Goal: Task Accomplishment & Management: Manage account settings

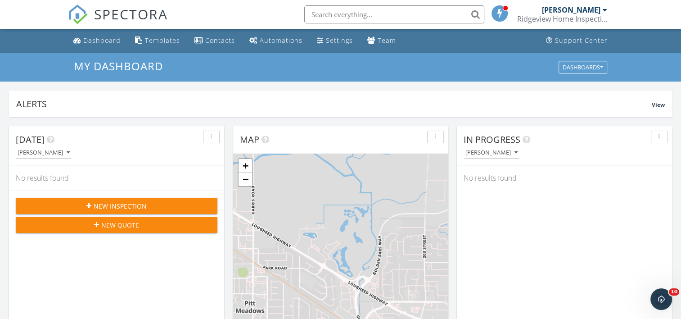
click at [132, 202] on span "New Inspection" at bounding box center [120, 205] width 53 height 9
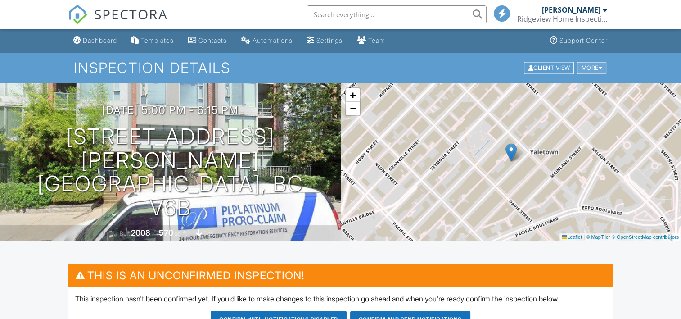
click at [598, 67] on div at bounding box center [600, 68] width 4 height 6
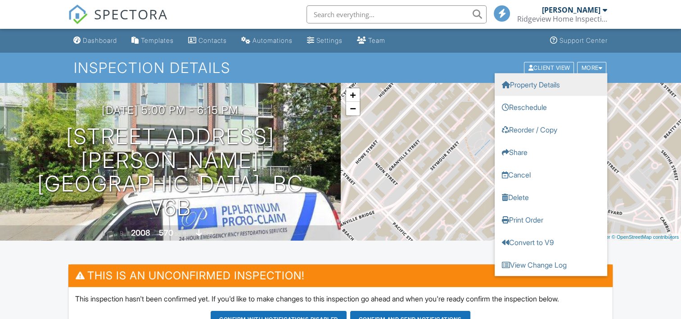
click at [563, 85] on link "Property Details" at bounding box center [551, 84] width 113 height 23
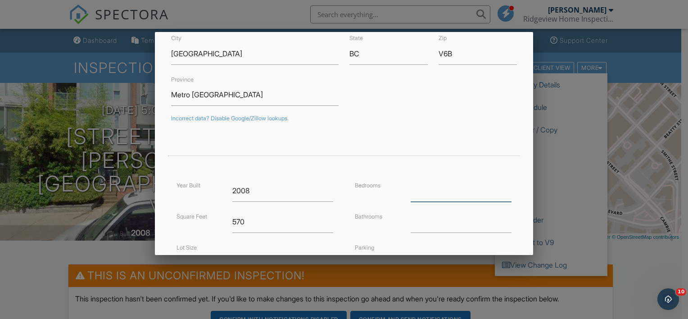
click at [444, 181] on input "number" at bounding box center [461, 191] width 101 height 22
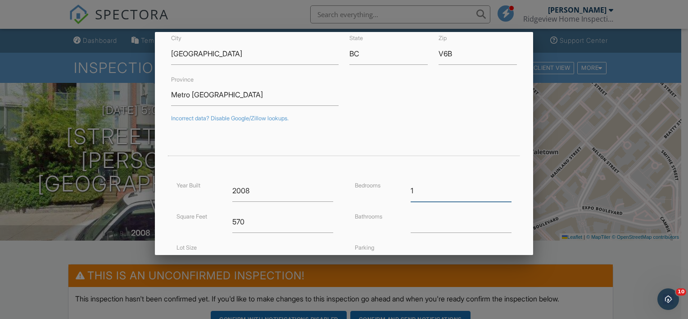
type input "1"
click at [428, 218] on input "number" at bounding box center [461, 222] width 101 height 22
type input "1"
click at [386, 213] on div "Bathrooms" at bounding box center [377, 216] width 56 height 10
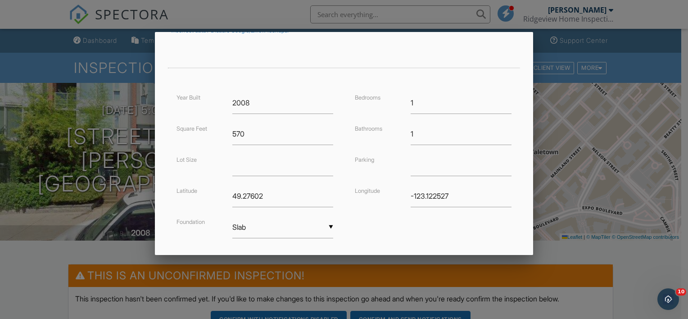
scroll to position [226, 0]
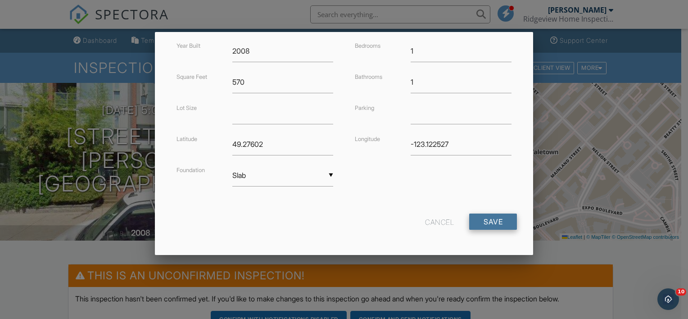
click at [490, 221] on input "Save" at bounding box center [493, 221] width 48 height 16
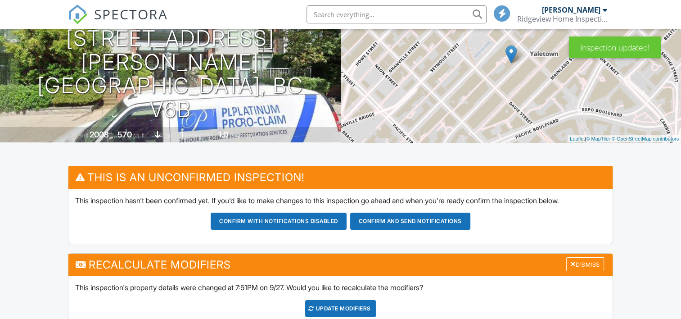
scroll to position [184, 0]
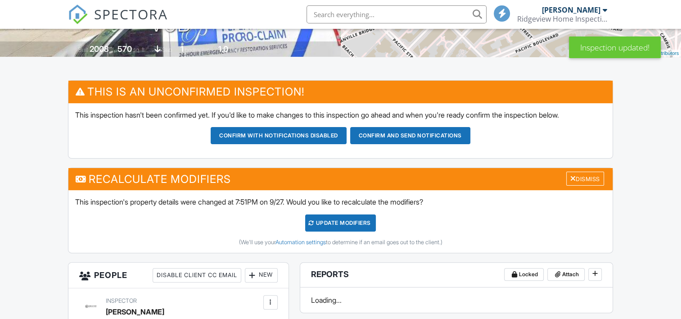
click at [324, 220] on div "UPDATE Modifiers" at bounding box center [340, 222] width 71 height 17
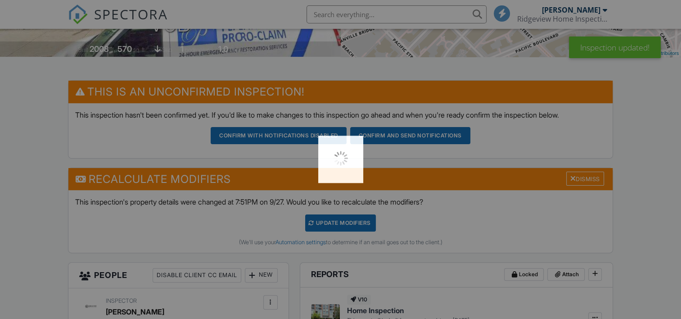
scroll to position [0, 0]
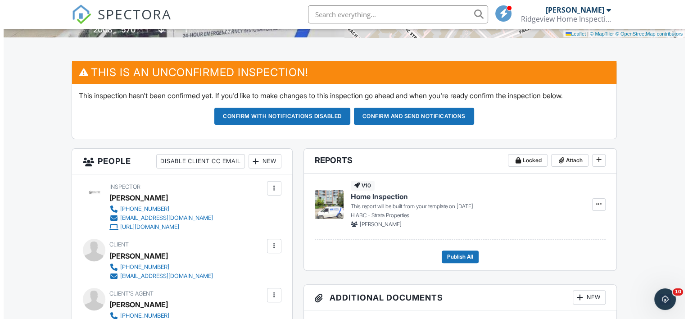
scroll to position [277, 0]
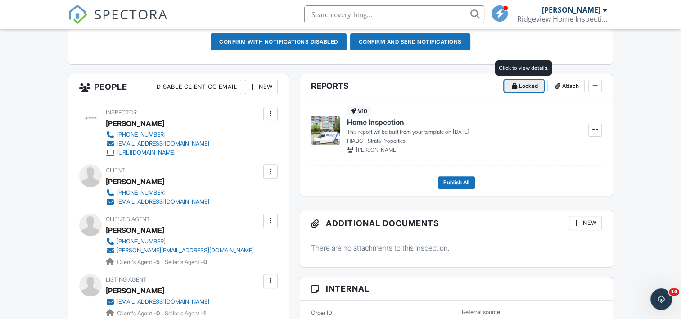
click at [517, 85] on span at bounding box center [514, 85] width 9 height 9
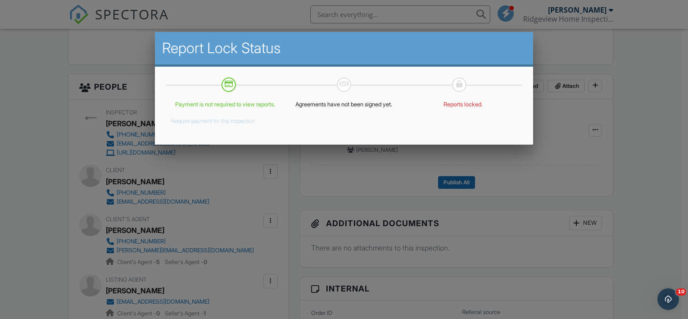
click at [232, 125] on button "Require payment for this inspection." at bounding box center [213, 119] width 85 height 11
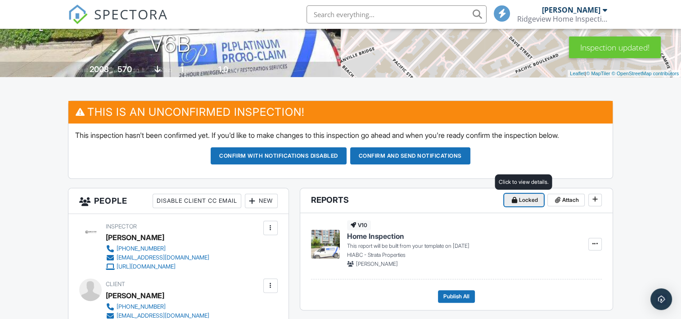
click at [518, 199] on span at bounding box center [514, 199] width 9 height 9
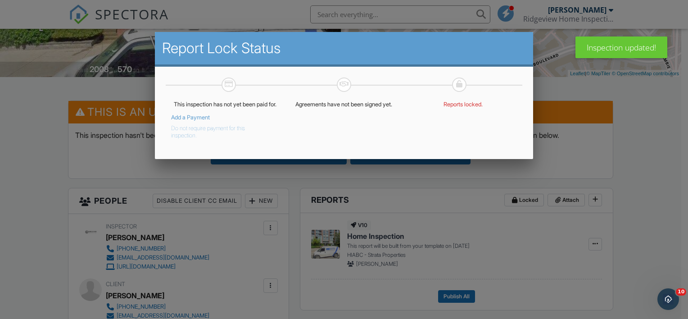
click at [203, 135] on button "Do not require payment for this inspection." at bounding box center [218, 130] width 95 height 18
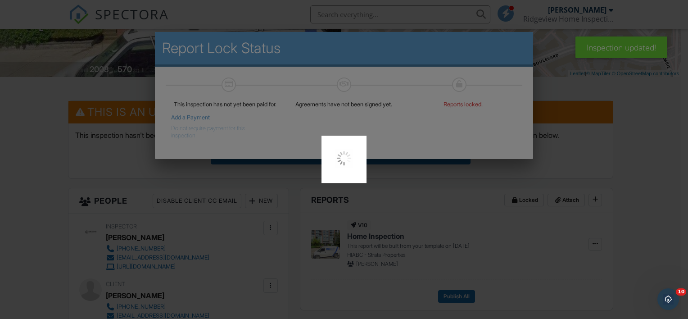
click at [653, 211] on div at bounding box center [344, 159] width 688 height 319
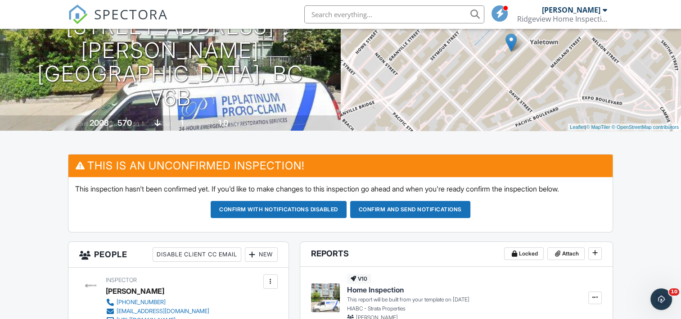
scroll to position [112, 0]
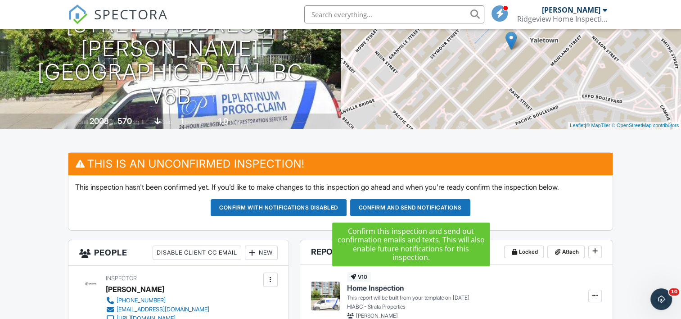
click at [425, 207] on button "Confirm and send notifications" at bounding box center [410, 207] width 120 height 17
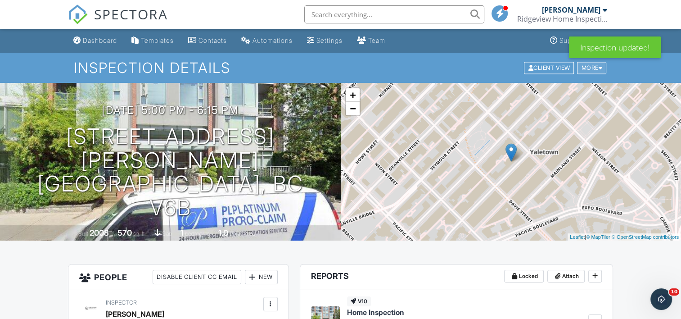
click at [582, 67] on div "More" at bounding box center [591, 68] width 29 height 12
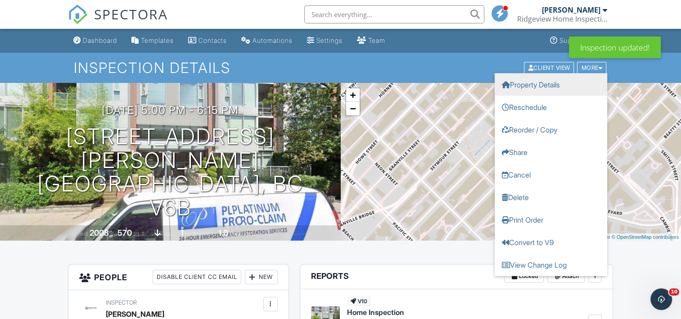
click at [547, 81] on link "Property Details" at bounding box center [551, 84] width 113 height 23
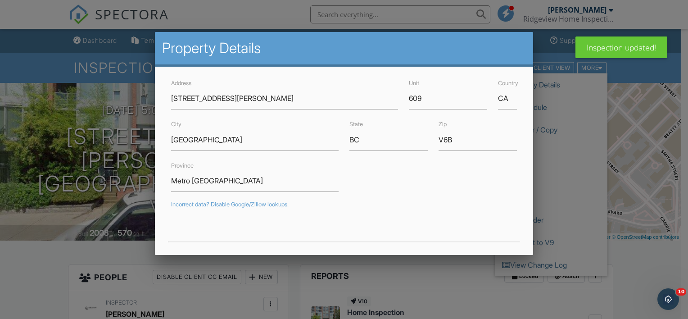
click at [634, 77] on div at bounding box center [344, 154] width 688 height 398
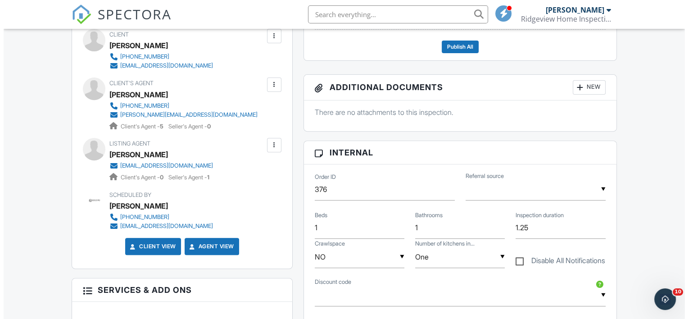
scroll to position [289, 0]
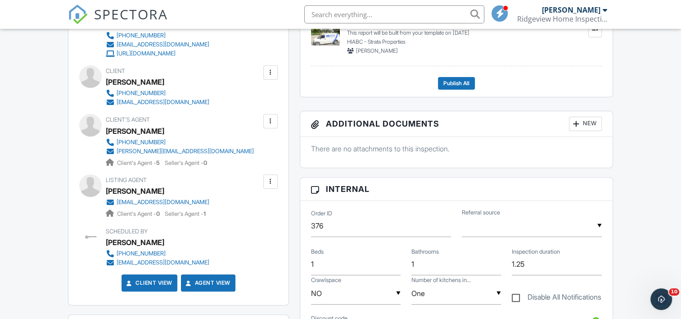
click at [264, 70] on div at bounding box center [270, 72] width 14 height 14
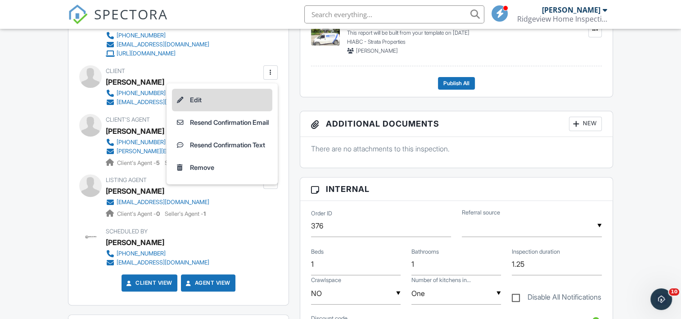
click at [209, 94] on li "Edit" at bounding box center [222, 100] width 100 height 23
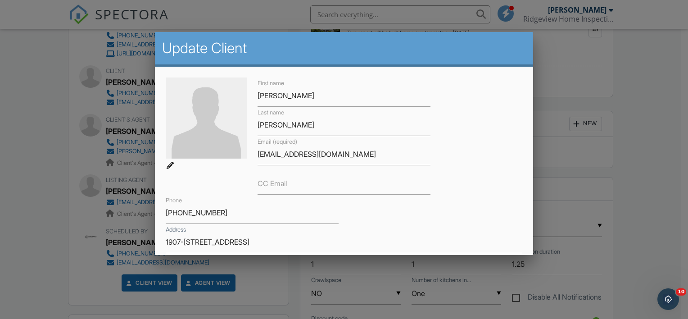
click at [140, 86] on div at bounding box center [344, 154] width 688 height 398
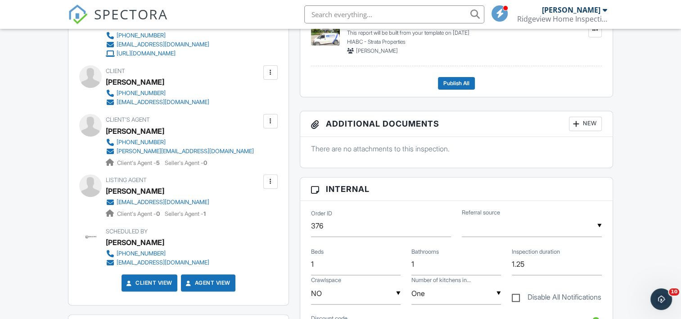
click at [272, 71] on div at bounding box center [270, 72] width 9 height 9
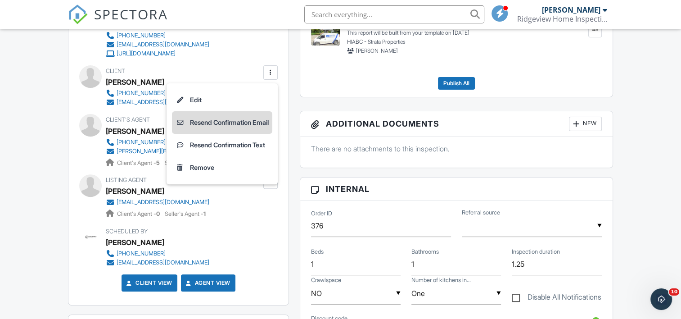
click at [245, 126] on li "Resend Confirmation Email" at bounding box center [222, 122] width 100 height 23
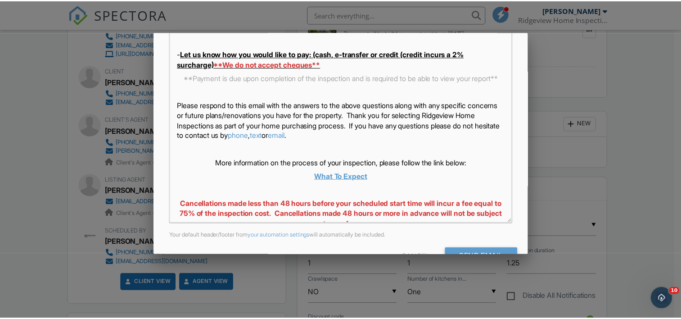
scroll to position [465, 0]
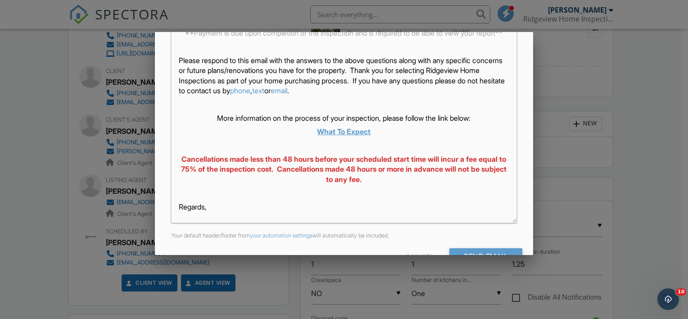
click at [152, 144] on div at bounding box center [344, 154] width 688 height 398
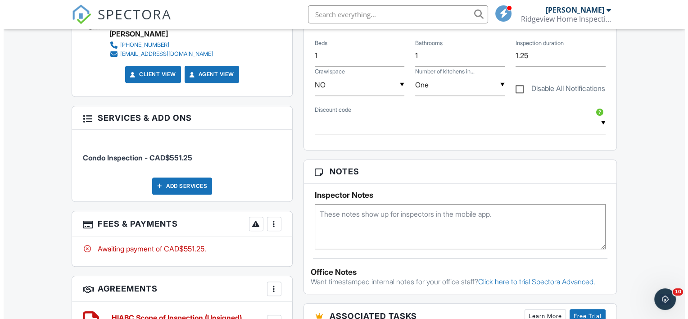
scroll to position [504, 0]
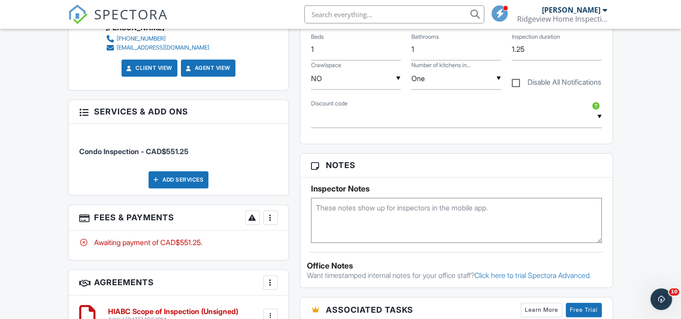
click at [275, 217] on div "More" at bounding box center [270, 217] width 14 height 14
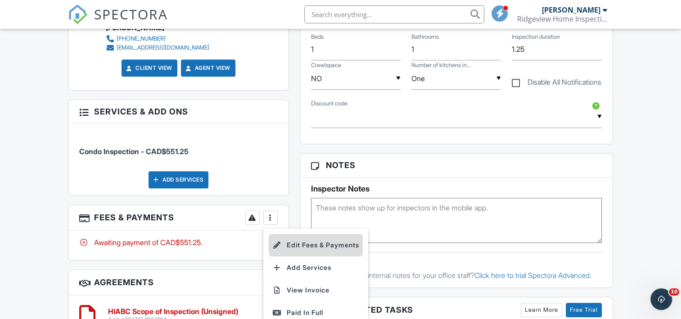
click at [292, 248] on li "Edit Fees & Payments" at bounding box center [316, 245] width 94 height 23
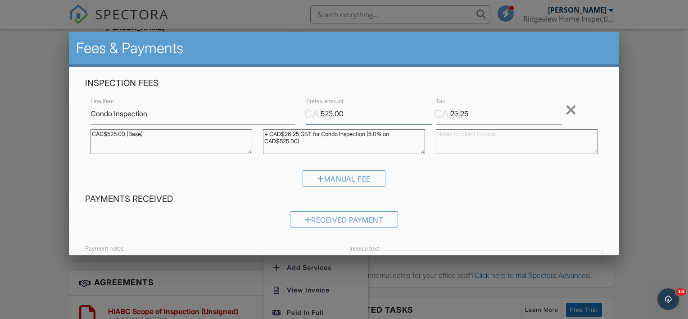
drag, startPoint x: 360, startPoint y: 115, endPoint x: 271, endPoint y: 131, distance: 89.7
click at [271, 131] on div "Line Item Condo Inspection CAD$ Pretax amount 525.00 CAD$ Tax 26.25 Remove CAD$…" at bounding box center [344, 127] width 518 height 65
type input "550"
click at [463, 176] on div "Manual Fee" at bounding box center [344, 181] width 518 height 23
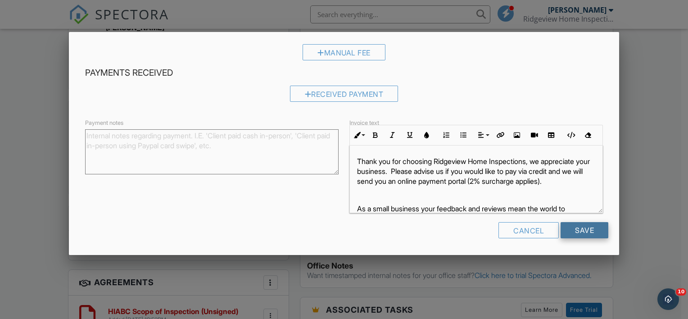
click at [587, 228] on input "Save" at bounding box center [584, 230] width 48 height 16
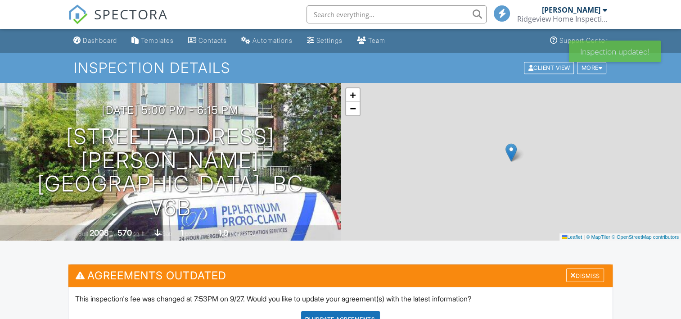
scroll to position [122, 0]
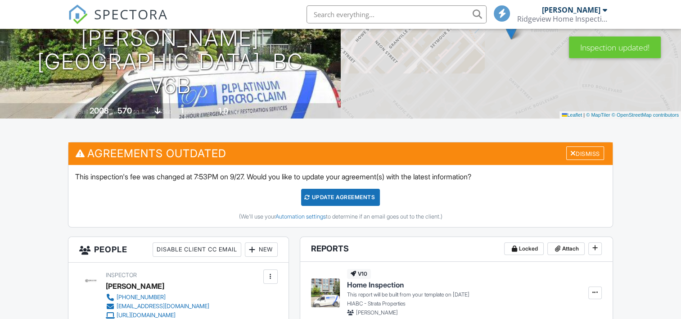
click at [356, 198] on div "Update Agreements" at bounding box center [340, 197] width 79 height 17
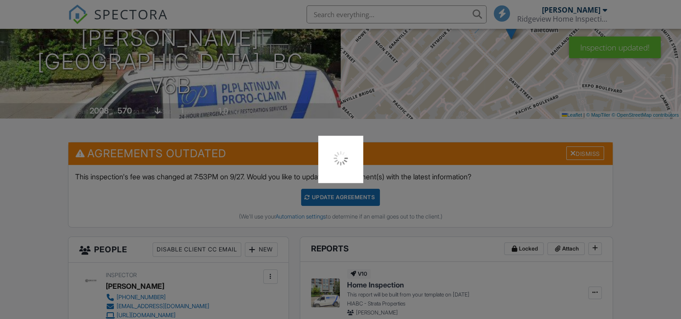
scroll to position [0, 0]
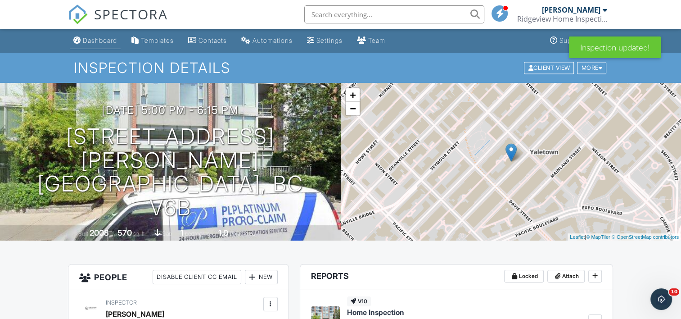
click at [109, 38] on div "Dashboard" at bounding box center [100, 40] width 34 height 8
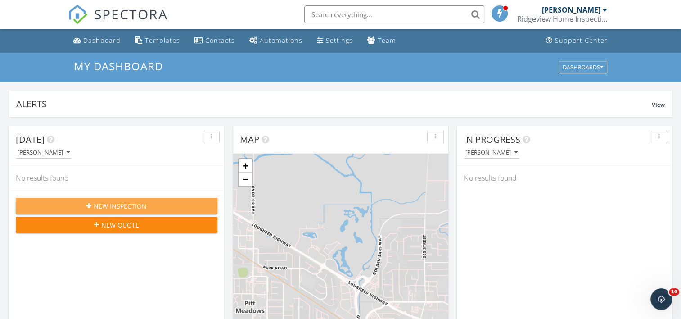
click at [110, 202] on span "New Inspection" at bounding box center [120, 205] width 53 height 9
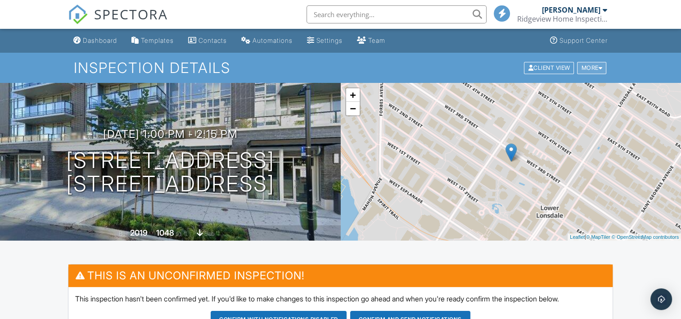
click at [584, 65] on div "More" at bounding box center [591, 68] width 29 height 12
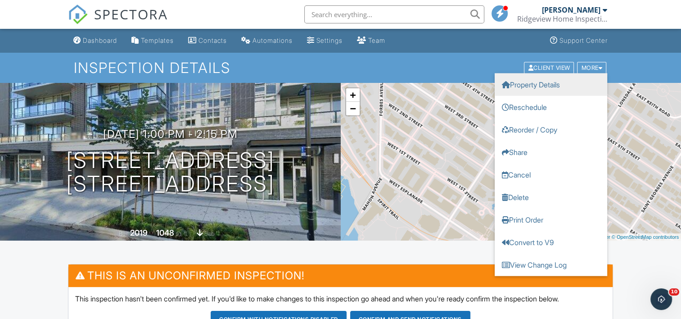
click at [549, 86] on link "Property Details" at bounding box center [551, 84] width 113 height 23
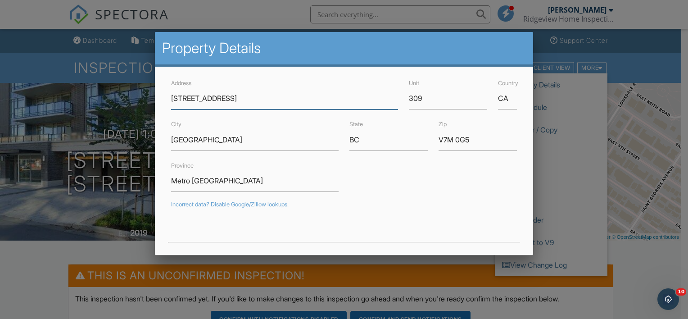
scroll to position [92, 0]
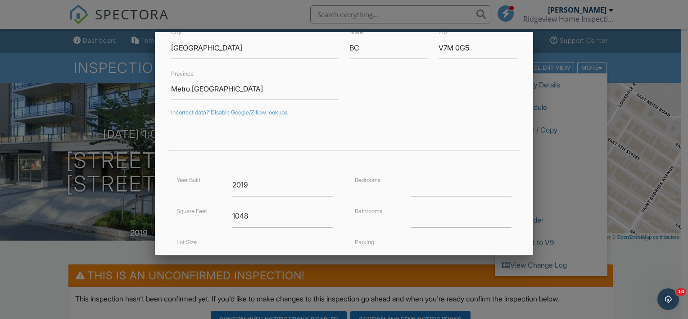
click at [424, 195] on div "Bedrooms Bathrooms Parking Longitude -123.079676" at bounding box center [433, 236] width 178 height 124
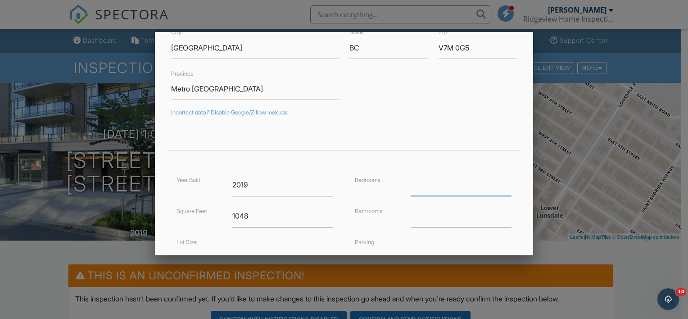
click at [424, 187] on input "number" at bounding box center [461, 185] width 101 height 22
type input "2"
click at [422, 209] on input "number" at bounding box center [461, 216] width 101 height 22
type input "2"
click at [391, 203] on div "Bedrooms 2 Bathrooms 2 Parking Longitude -123.079676" at bounding box center [433, 236] width 178 height 124
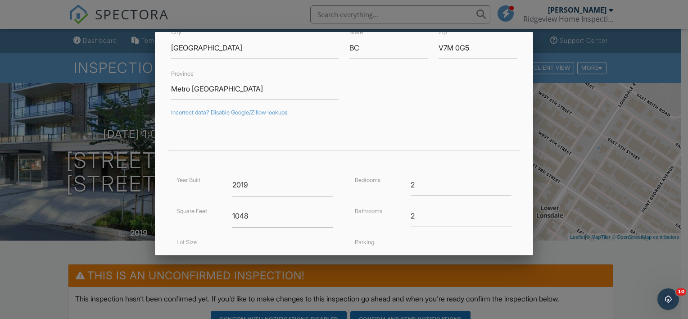
scroll to position [226, 0]
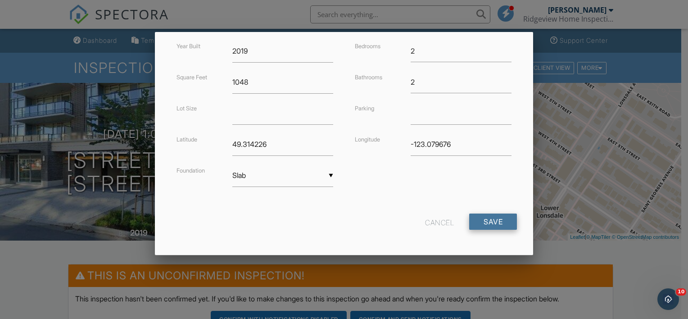
click at [482, 221] on input "Save" at bounding box center [493, 221] width 48 height 16
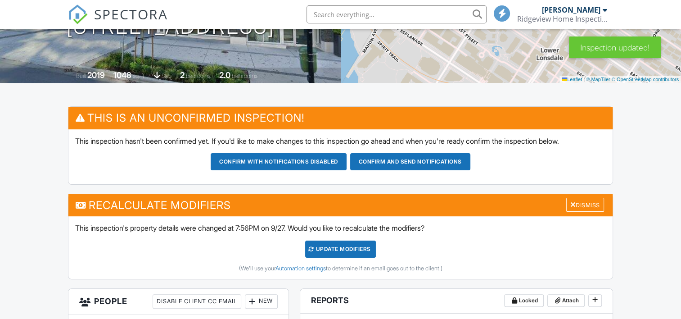
click at [339, 253] on div "UPDATE Modifiers" at bounding box center [340, 248] width 71 height 17
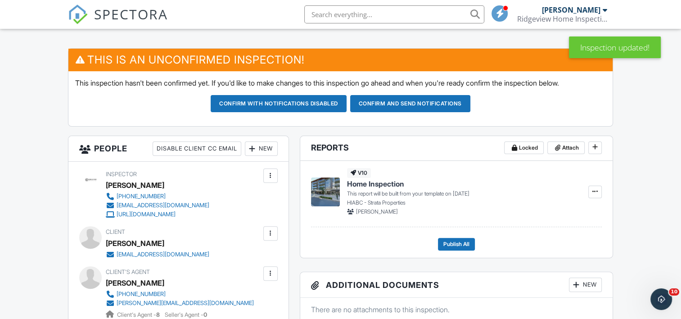
scroll to position [245, 0]
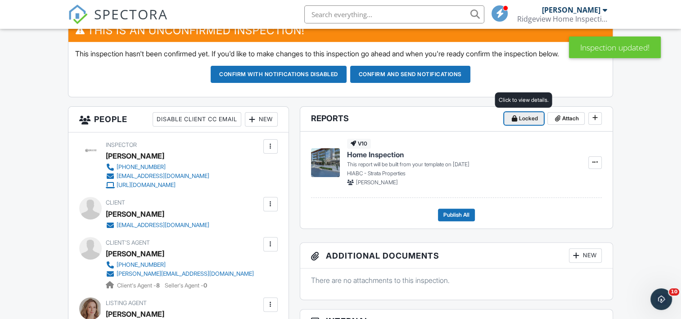
click at [533, 112] on button "Locked" at bounding box center [524, 118] width 40 height 13
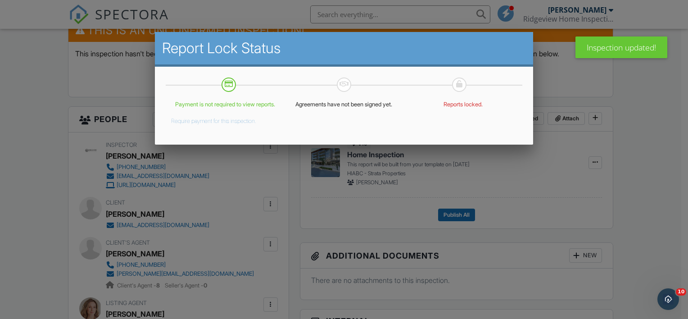
click at [650, 160] on div at bounding box center [344, 154] width 688 height 398
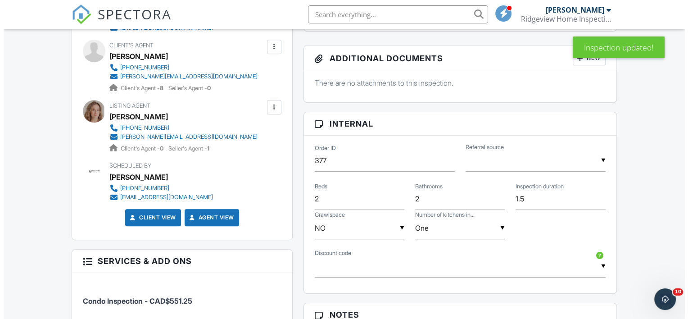
scroll to position [589, 0]
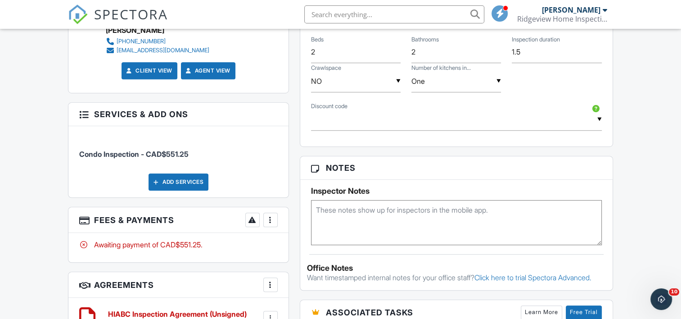
click at [272, 215] on div at bounding box center [270, 219] width 9 height 9
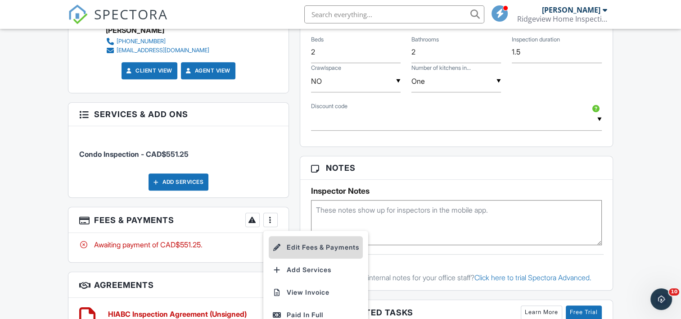
click at [297, 246] on li "Edit Fees & Payments" at bounding box center [316, 247] width 94 height 23
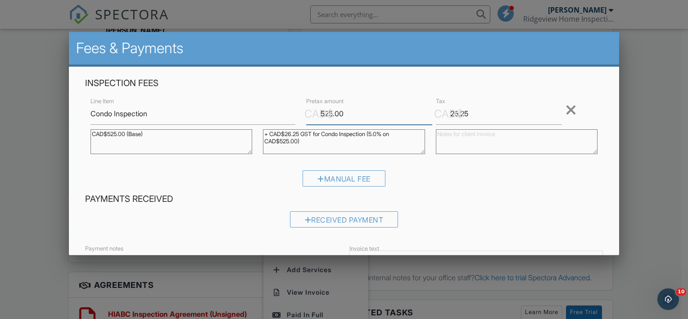
drag, startPoint x: 325, startPoint y: 117, endPoint x: 260, endPoint y: 135, distance: 67.8
click at [260, 135] on div "Line Item Condo Inspection CAD$ Pretax amount 525.00 CAD$ Tax 26.25 Remove CAD$…" at bounding box center [344, 127] width 518 height 65
type input "550"
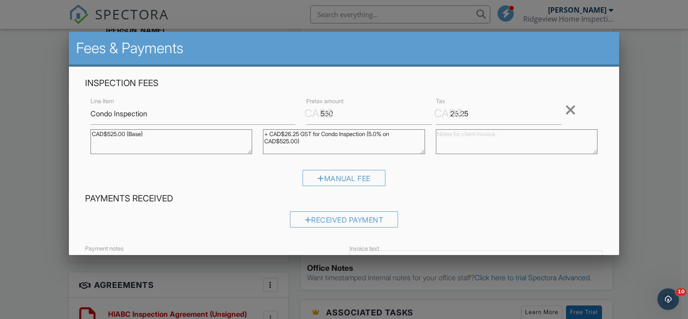
click at [502, 175] on div "Manual Fee" at bounding box center [344, 181] width 518 height 23
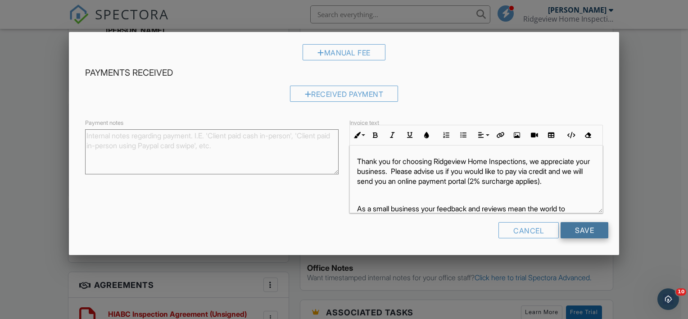
click at [572, 234] on input "Save" at bounding box center [584, 230] width 48 height 16
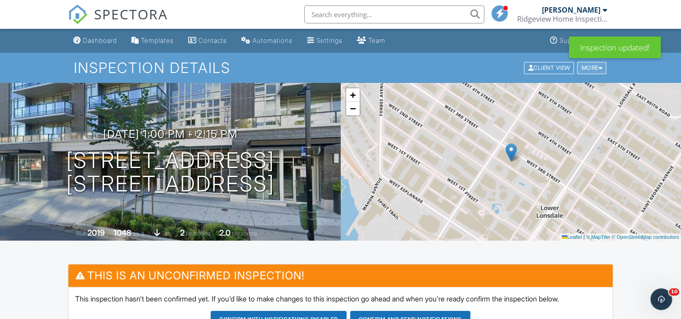
click at [596, 67] on div "More" at bounding box center [591, 68] width 29 height 12
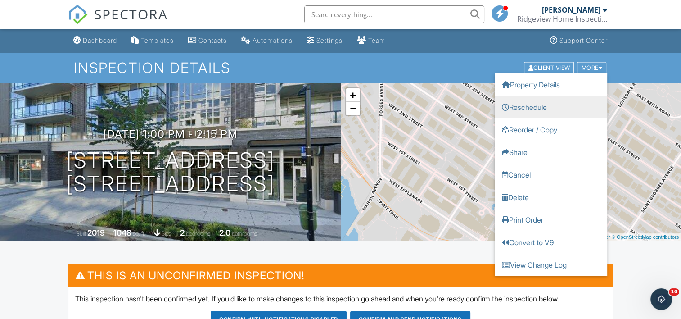
click at [546, 104] on link "Reschedule" at bounding box center [551, 106] width 113 height 23
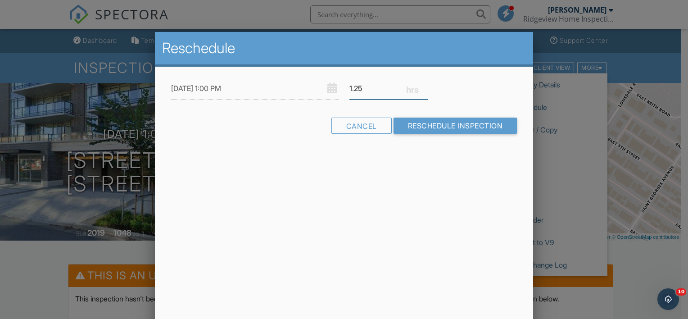
drag, startPoint x: 389, startPoint y: 86, endPoint x: 288, endPoint y: 94, distance: 101.5
click at [288, 94] on div "[DATE] 1:00 PM 1.25" at bounding box center [344, 88] width 357 height 22
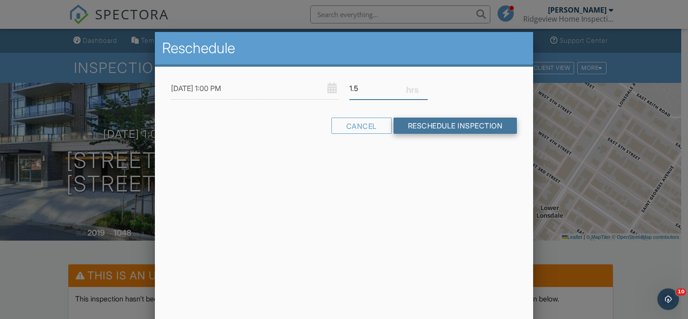
type input "1.5"
click at [431, 122] on input "Reschedule Inspection" at bounding box center [455, 125] width 124 height 16
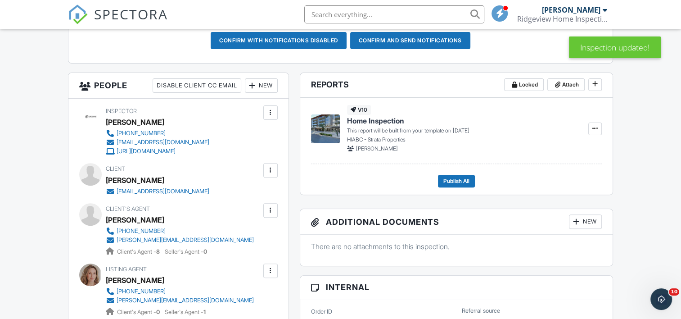
scroll to position [279, 0]
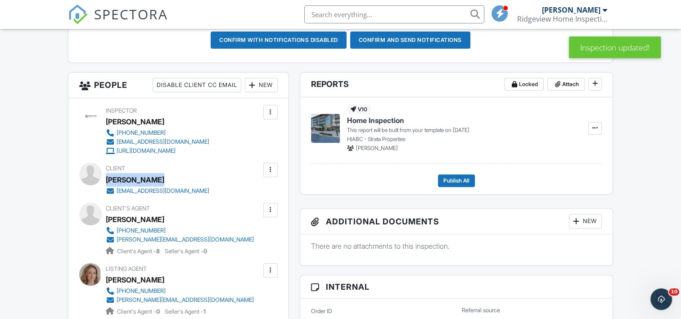
drag, startPoint x: 152, startPoint y: 176, endPoint x: 107, endPoint y: 177, distance: 45.0
click at [107, 177] on div "[PERSON_NAME]" at bounding box center [161, 180] width 111 height 14
copy div "[PERSON_NAME]"
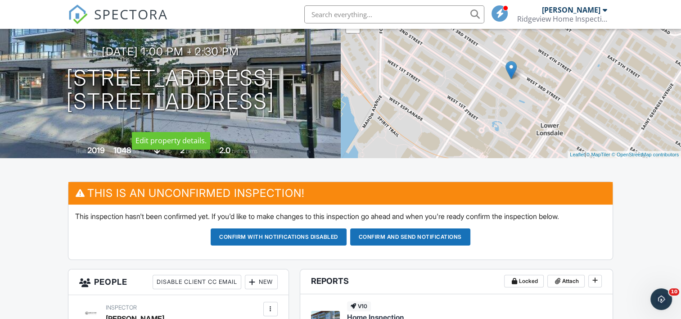
scroll to position [281, 0]
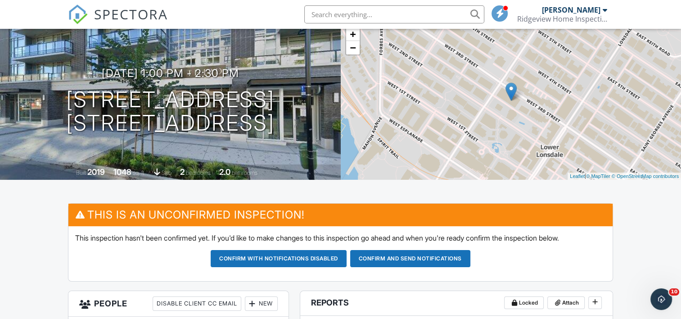
scroll to position [61, 0]
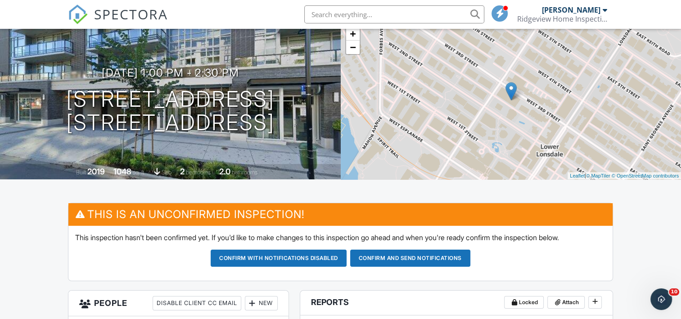
click at [410, 260] on button "Confirm and send notifications" at bounding box center [410, 257] width 120 height 17
